Goal: Task Accomplishment & Management: Use online tool/utility

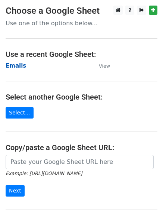
click at [13, 67] on strong "Emails" at bounding box center [16, 65] width 20 height 7
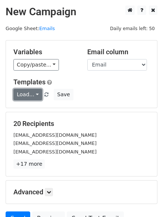
click at [29, 94] on link "Load..." at bounding box center [27, 95] width 29 height 12
click at [28, 108] on link "FCA" at bounding box center [43, 112] width 59 height 12
click at [32, 96] on link "Load..." at bounding box center [27, 95] width 29 height 12
click at [29, 108] on link "FCA" at bounding box center [43, 112] width 59 height 12
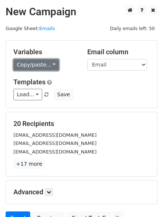
click at [41, 64] on link "Copy/paste..." at bounding box center [35, 65] width 45 height 12
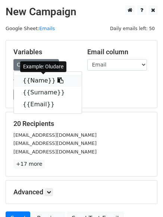
click at [31, 81] on link "{{Name}}" at bounding box center [48, 81] width 68 height 12
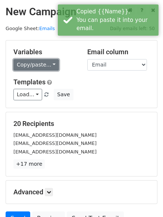
click at [32, 65] on link "Copy/paste..." at bounding box center [35, 65] width 45 height 12
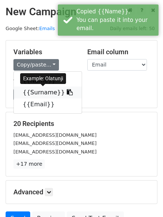
click at [38, 93] on link "{{Surname}}" at bounding box center [48, 93] width 68 height 12
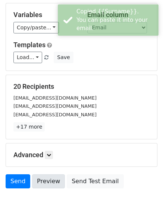
scroll to position [72, 0]
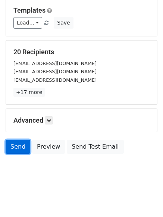
click at [22, 147] on link "Send" at bounding box center [18, 147] width 25 height 14
